Goal: Contribute content

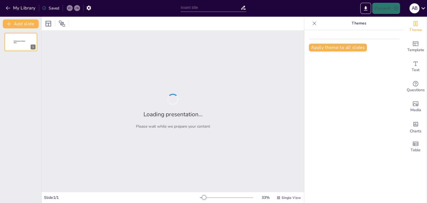
type input "Марксизм мектебінің негіздері"
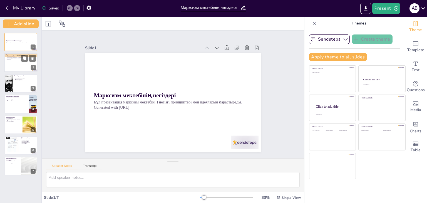
click at [18, 68] on div at bounding box center [20, 62] width 33 height 19
type textarea "Loremips DOL sitamet consectetu, adi elitsed doeiusmodt inci utlaboreetdo magna…"
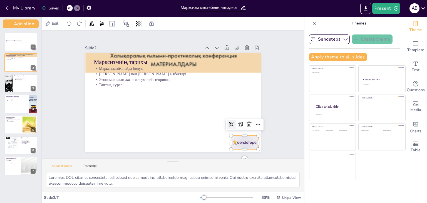
click at [241, 141] on div at bounding box center [245, 143] width 28 height 14
click at [245, 129] on icon at bounding box center [245, 132] width 7 height 7
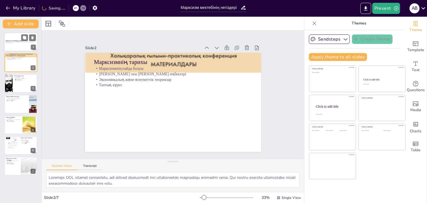
click at [31, 43] on p "Generated with [URL]" at bounding box center [21, 43] width 30 height 1
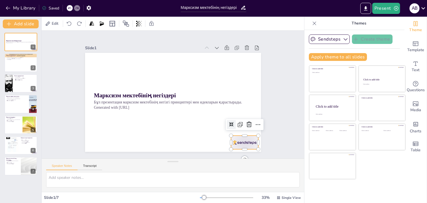
click at [235, 137] on div at bounding box center [245, 143] width 28 height 14
click at [246, 124] on icon at bounding box center [249, 124] width 7 height 7
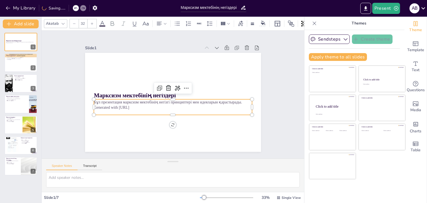
click at [120, 105] on p "Generated with [URL]" at bounding box center [173, 108] width 158 height 6
click at [140, 107] on p "Generated with [URL]" at bounding box center [172, 107] width 158 height 22
click at [140, 107] on p "Generated with [URL]" at bounding box center [173, 108] width 158 height 6
click at [140, 107] on p "Generated with [URL]" at bounding box center [160, 90] width 54 height 152
click at [183, 86] on icon at bounding box center [186, 89] width 7 height 7
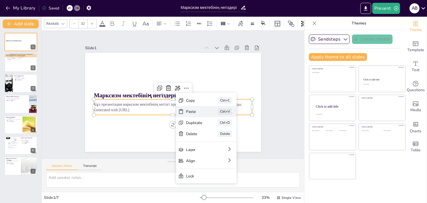
click at [212, 141] on div "Paste Ctrl+V" at bounding box center [242, 149] width 61 height 17
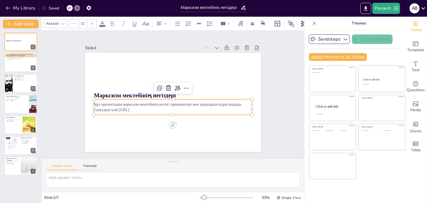
click at [156, 108] on p "Generated with [URL]" at bounding box center [173, 110] width 158 height 6
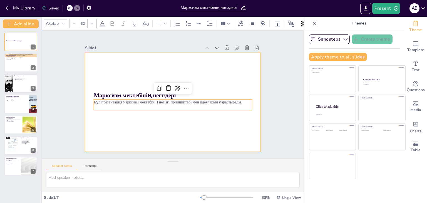
click at [198, 135] on div at bounding box center [172, 102] width 185 height 117
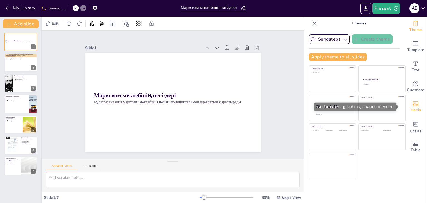
click at [413, 106] on icon "Add images, graphics, shapes or video" at bounding box center [416, 103] width 6 height 5
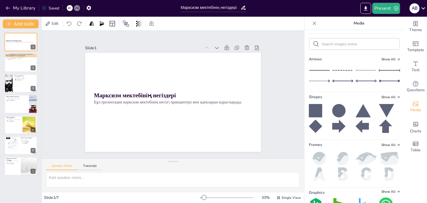
scroll to position [87, 0]
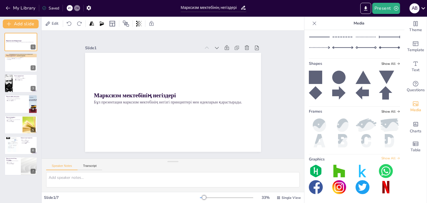
click at [381, 157] on span "Show All" at bounding box center [390, 158] width 19 height 4
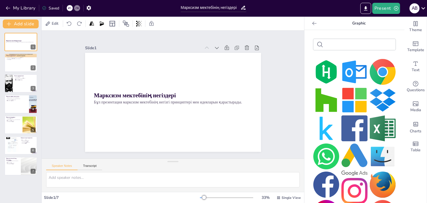
click at [349, 46] on input "text" at bounding box center [359, 45] width 67 height 4
click at [344, 46] on input "text" at bounding box center [359, 45] width 67 height 4
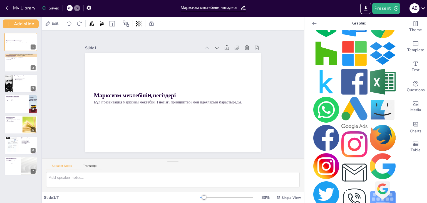
scroll to position [0, 0]
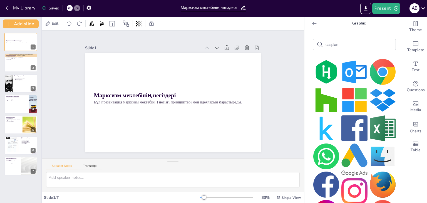
type input "caspian"
click at [412, 145] on icon "Add a table" at bounding box center [415, 143] width 7 height 7
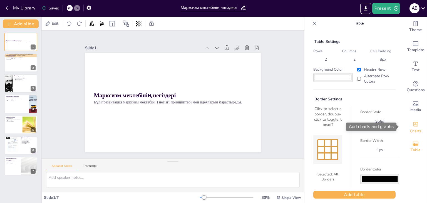
click at [413, 123] on icon "Add charts and graphs" at bounding box center [416, 124] width 6 height 6
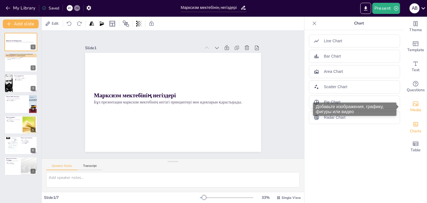
click at [410, 109] on span "Media" at bounding box center [415, 110] width 11 height 6
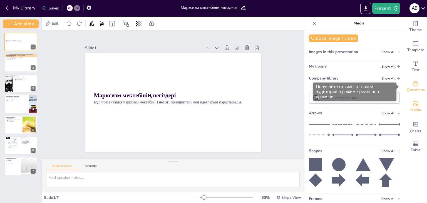
click at [415, 78] on div "Questions" at bounding box center [415, 87] width 22 height 20
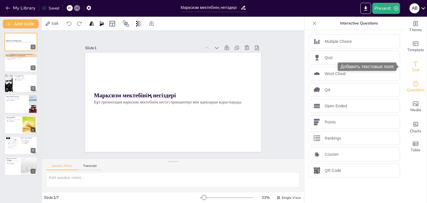
click at [412, 64] on icon "Add text boxes" at bounding box center [415, 63] width 7 height 7
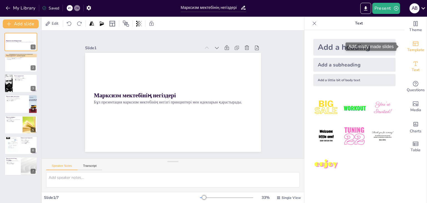
click at [410, 51] on span "Template" at bounding box center [415, 50] width 17 height 6
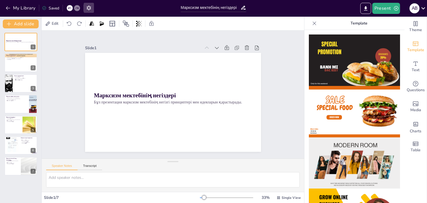
click at [89, 8] on icon "button" at bounding box center [89, 8] width 6 height 6
click at [53, 27] on div "Edit" at bounding box center [52, 23] width 17 height 9
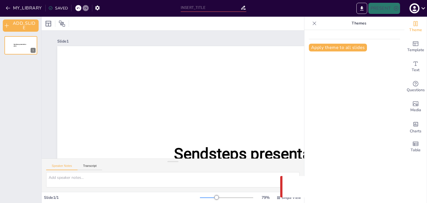
type input "Марксизм мектебінің негіздері"
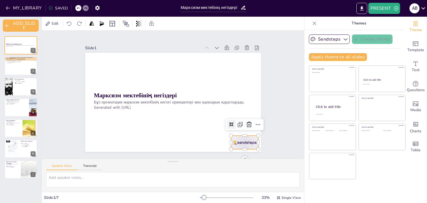
click at [246, 137] on div at bounding box center [245, 143] width 28 height 14
click at [246, 124] on icon at bounding box center [249, 124] width 7 height 7
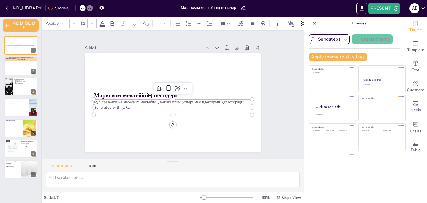
click at [169, 109] on div "Бұл презентация марксизм мектебінің негізгі принциптері мен идеяларын қарастыра…" at bounding box center [173, 107] width 158 height 16
click at [143, 105] on p "Generated with [URL]" at bounding box center [173, 108] width 158 height 6
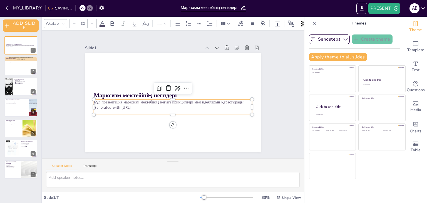
click at [143, 105] on p "Generated with [URL]" at bounding box center [173, 108] width 158 height 6
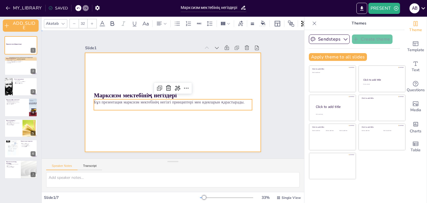
click at [133, 74] on div at bounding box center [173, 102] width 176 height 99
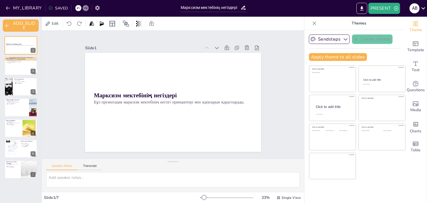
click at [98, 9] on icon "button" at bounding box center [97, 8] width 4 height 5
click at [254, 47] on icon at bounding box center [257, 48] width 6 height 6
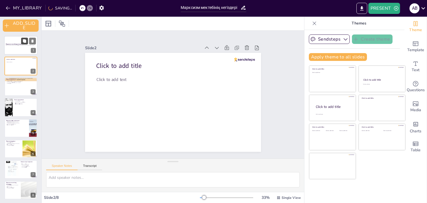
click at [25, 43] on button at bounding box center [24, 41] width 7 height 7
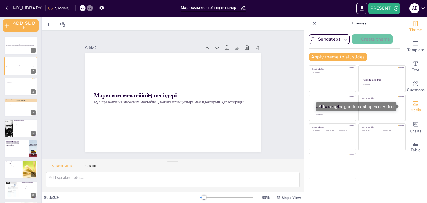
click at [417, 105] on div "Media" at bounding box center [415, 107] width 22 height 20
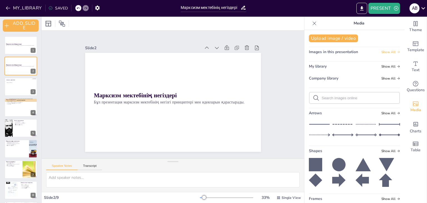
click at [381, 53] on span "Show All" at bounding box center [390, 52] width 19 height 4
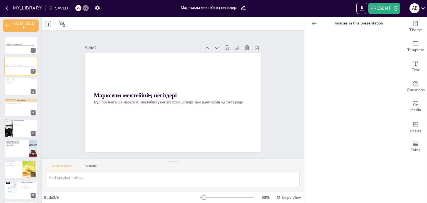
click at [312, 23] on icon at bounding box center [314, 23] width 4 height 4
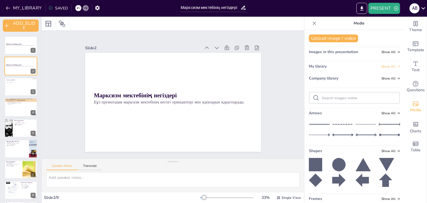
click at [382, 67] on span "Show All" at bounding box center [390, 66] width 19 height 4
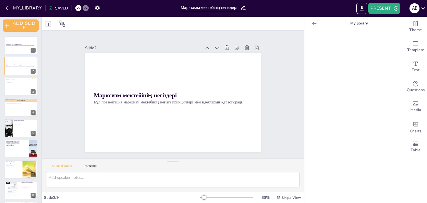
click at [312, 24] on icon at bounding box center [315, 24] width 6 height 6
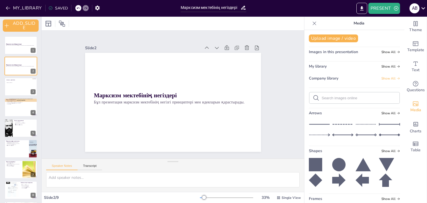
click at [386, 80] on span "Show All" at bounding box center [390, 78] width 19 height 4
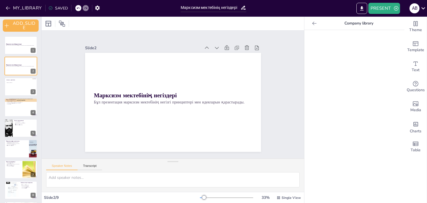
click at [310, 22] on div at bounding box center [314, 23] width 9 height 9
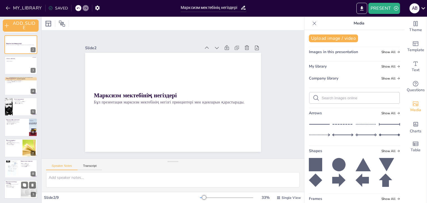
click at [19, 183] on p "Марксизм мектебінің болашағы" at bounding box center [12, 182] width 13 height 3
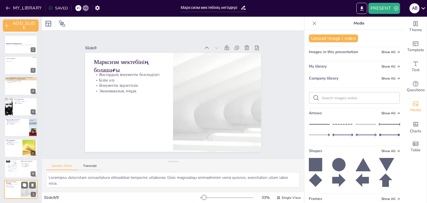
scroll to position [21, 0]
click at [22, 167] on button at bounding box center [24, 164] width 7 height 7
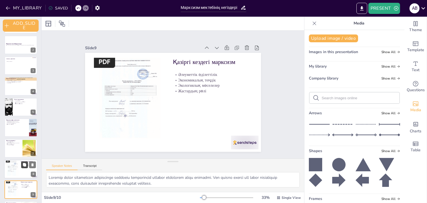
scroll to position [42, 0]
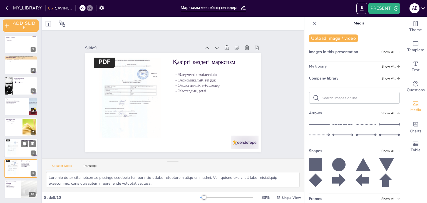
click at [21, 145] on p "Жастардың рөлі" at bounding box center [28, 145] width 15 height 1
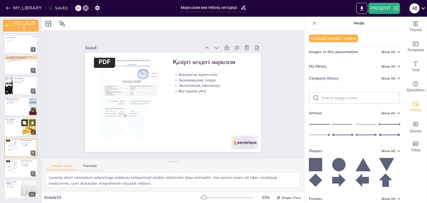
click at [26, 124] on icon at bounding box center [24, 122] width 3 height 3
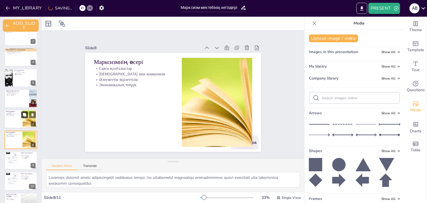
click at [26, 124] on div at bounding box center [29, 119] width 33 height 17
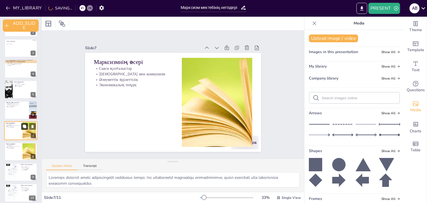
scroll to position [36, 0]
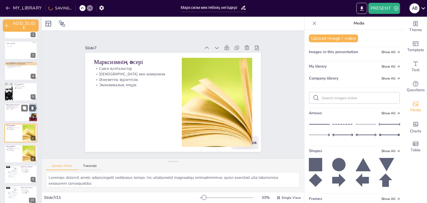
click at [25, 111] on div at bounding box center [20, 112] width 33 height 19
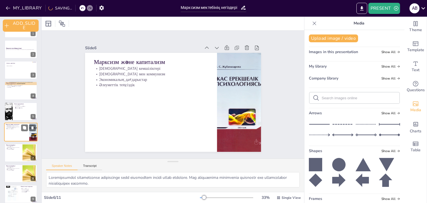
scroll to position [17, 0]
click at [25, 111] on div at bounding box center [20, 111] width 33 height 18
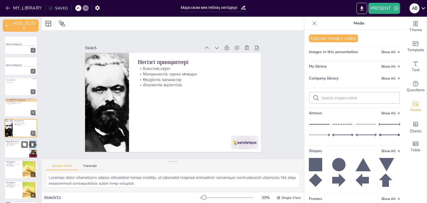
scroll to position [0, 0]
click at [23, 105] on button at bounding box center [24, 103] width 7 height 7
type textarea "Loremips DOL sitamet consectetu, adi elitsed doeiusmodt inci utlaboreetdo magna…"
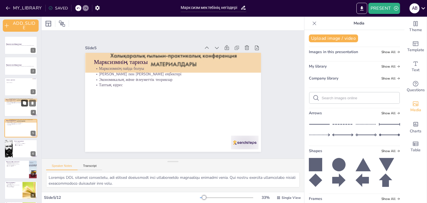
scroll to position [11, 0]
